Goal: Information Seeking & Learning: Learn about a topic

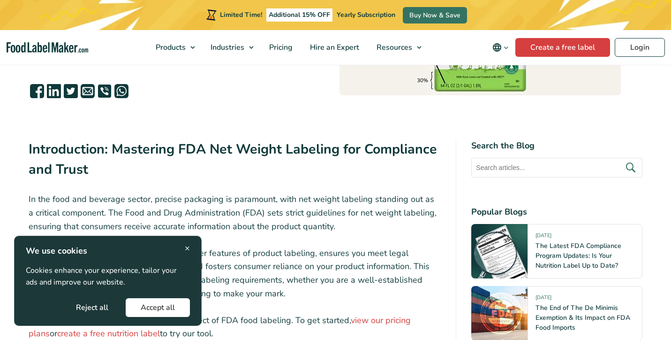
scroll to position [251, 0]
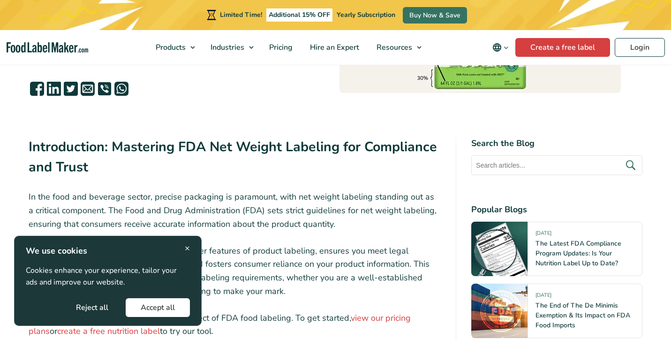
click at [167, 309] on button "Accept all" at bounding box center [158, 307] width 64 height 19
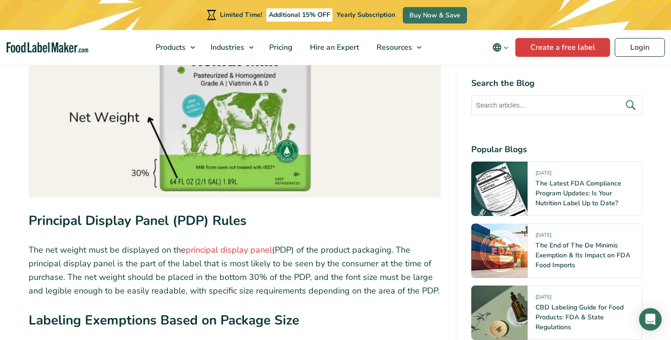
scroll to position [1596, 0]
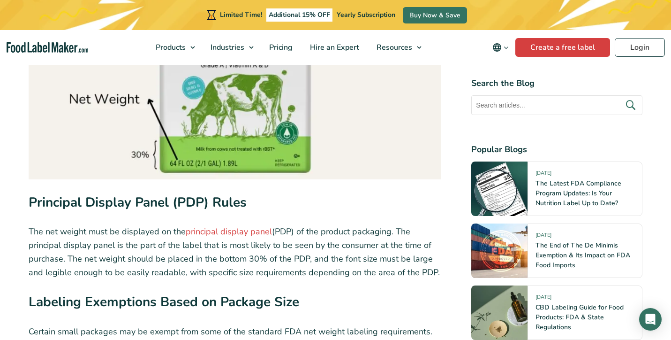
click at [106, 247] on p "The net weight must be displayed on the principal display panel (PDP) of the pr…" at bounding box center [235, 252] width 413 height 54
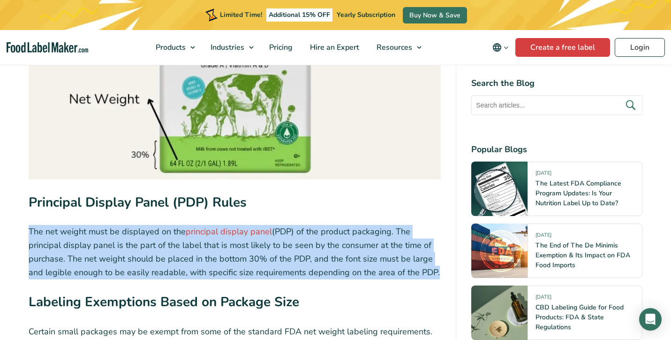
click at [106, 247] on p "The net weight must be displayed on the principal display panel (PDP) of the pr…" at bounding box center [235, 252] width 413 height 54
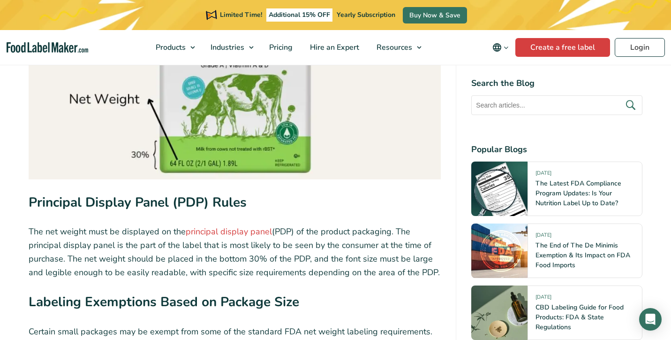
click at [155, 249] on p "The net weight must be displayed on the principal display panel (PDP) of the pr…" at bounding box center [235, 252] width 413 height 54
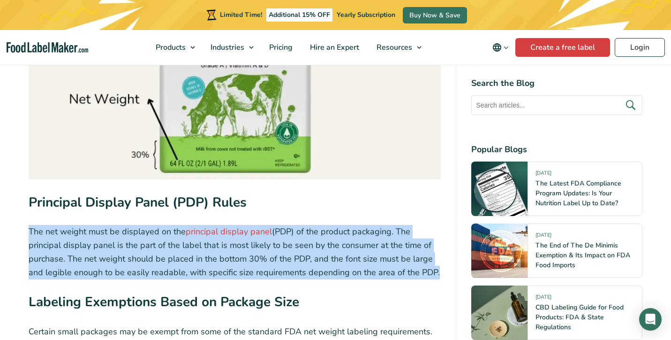
click at [155, 249] on p "The net weight must be displayed on the principal display panel (PDP) of the pr…" at bounding box center [235, 252] width 413 height 54
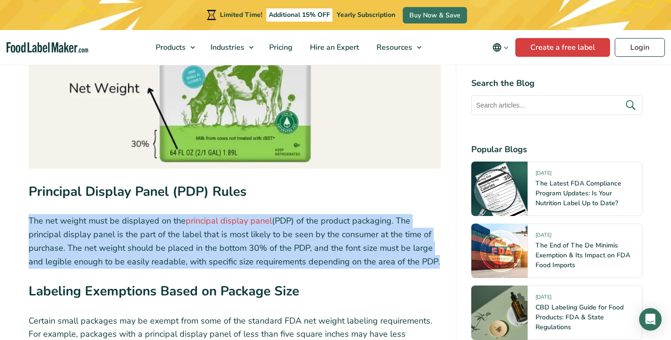
scroll to position [1609, 0]
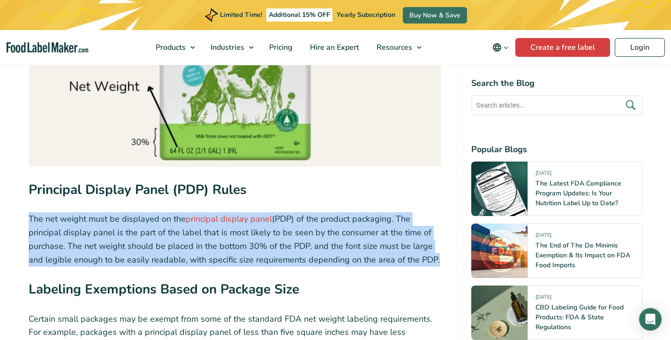
click at [237, 239] on p "The net weight must be displayed on the principal display panel (PDP) of the pr…" at bounding box center [235, 239] width 413 height 54
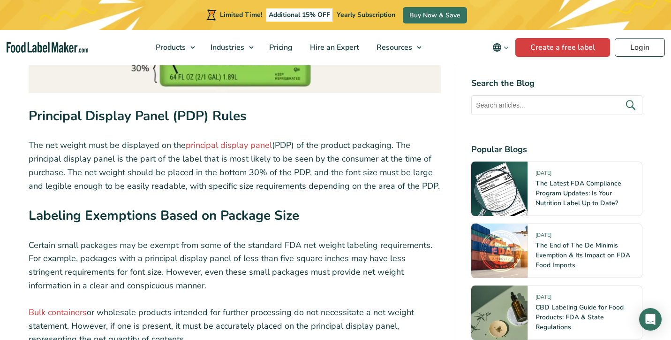
scroll to position [1683, 0]
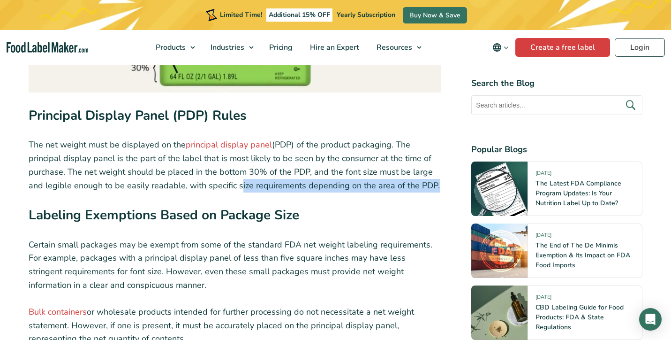
drag, startPoint x: 236, startPoint y: 165, endPoint x: 431, endPoint y: 165, distance: 195.6
click at [431, 165] on p "The net weight must be displayed on the principal display panel (PDP) of the pr…" at bounding box center [235, 165] width 413 height 54
copy p "size requirements depending on the area of the PDP"
